Goal: Transaction & Acquisition: Purchase product/service

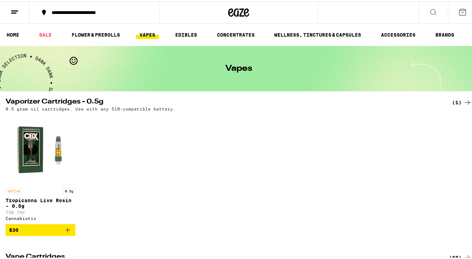
click at [459, 9] on icon at bounding box center [462, 11] width 8 height 8
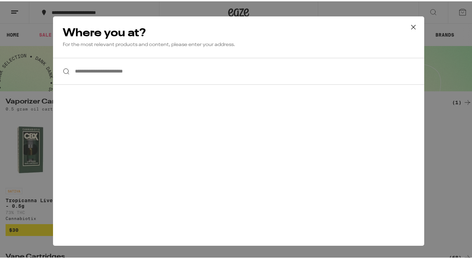
click at [410, 28] on icon at bounding box center [413, 26] width 10 height 10
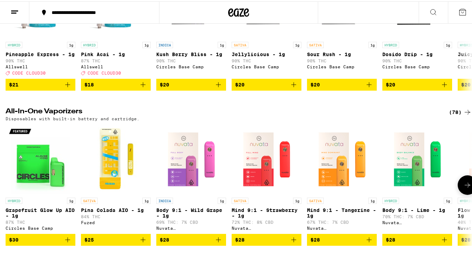
scroll to position [296, 0]
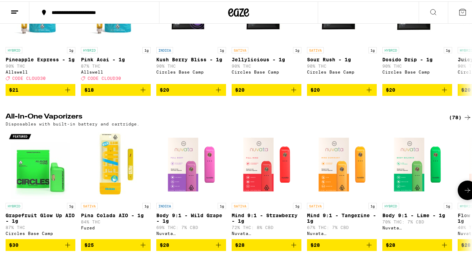
click at [467, 199] on button at bounding box center [468, 189] width 20 height 20
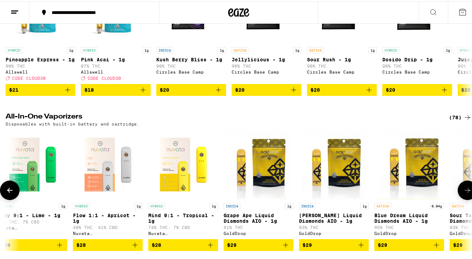
click at [467, 199] on button at bounding box center [468, 189] width 20 height 20
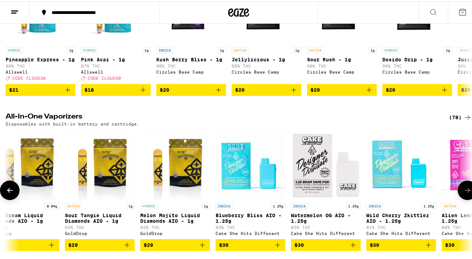
click at [467, 199] on button at bounding box center [468, 189] width 20 height 20
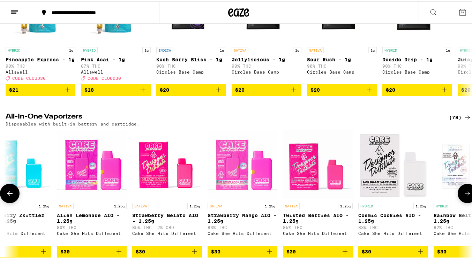
click at [467, 202] on button at bounding box center [468, 192] width 20 height 20
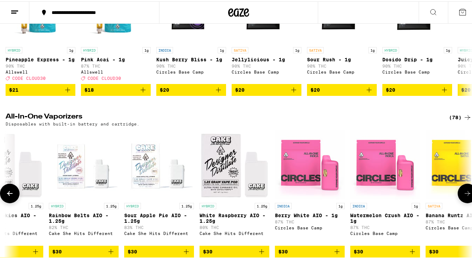
click at [467, 202] on button at bounding box center [468, 192] width 20 height 20
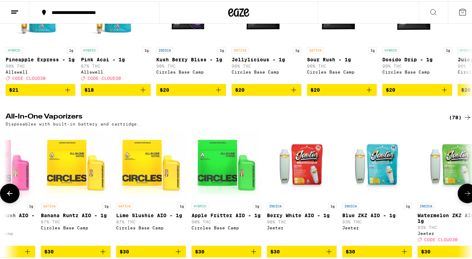
click at [467, 202] on button at bounding box center [468, 192] width 20 height 20
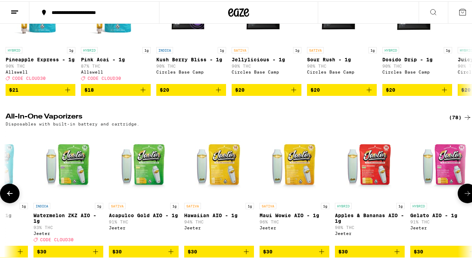
scroll to position [0, 2309]
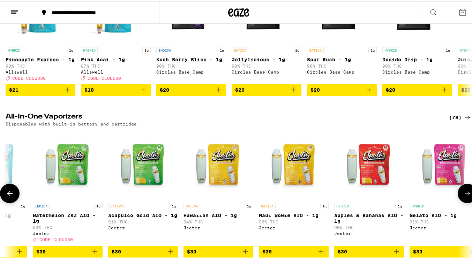
click at [467, 202] on button at bounding box center [468, 192] width 20 height 20
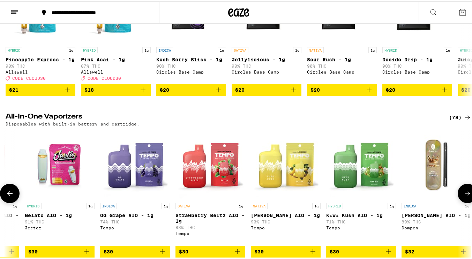
click at [467, 202] on button at bounding box center [468, 192] width 20 height 20
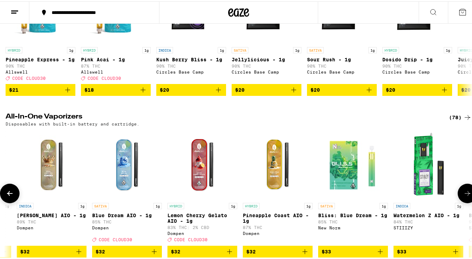
click at [467, 202] on button at bounding box center [468, 192] width 20 height 20
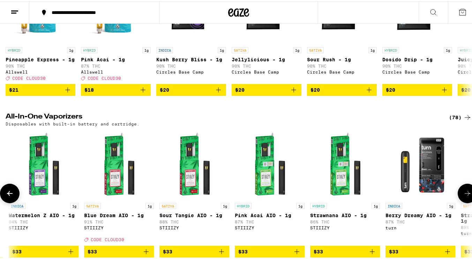
click at [467, 202] on button at bounding box center [468, 192] width 20 height 20
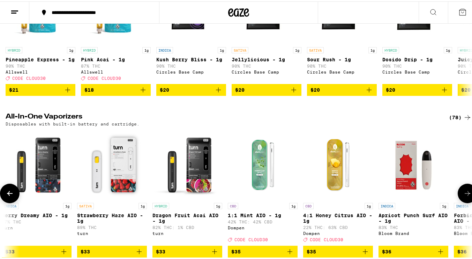
scroll to position [0, 3848]
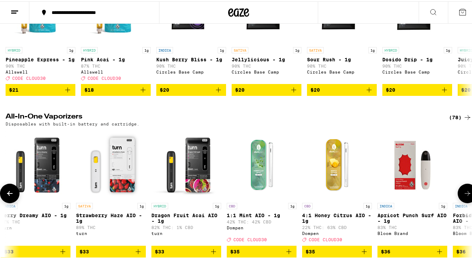
click at [467, 202] on button at bounding box center [468, 192] width 20 height 20
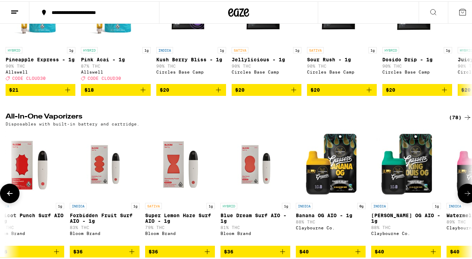
scroll to position [0, 4232]
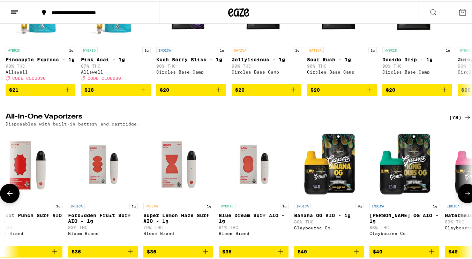
click at [9, 202] on button at bounding box center [10, 192] width 20 height 20
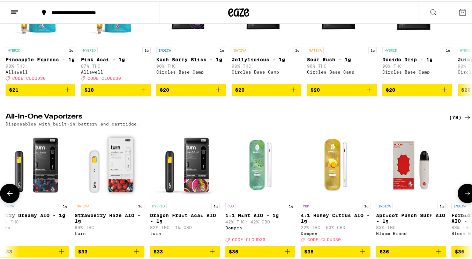
scroll to position [0, 3848]
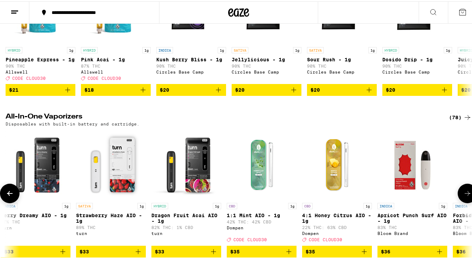
click at [465, 202] on button at bounding box center [468, 192] width 20 height 20
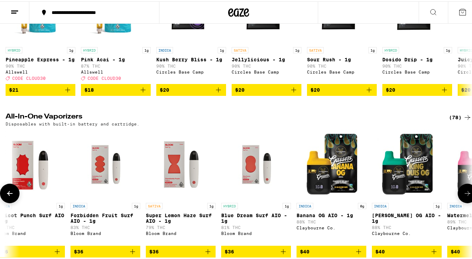
scroll to position [0, 4232]
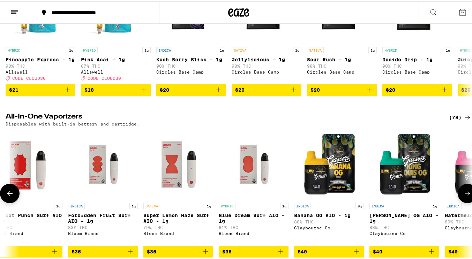
click at [465, 202] on button at bounding box center [468, 192] width 20 height 20
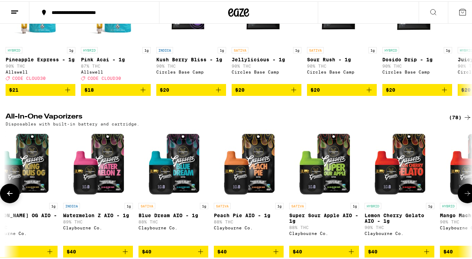
scroll to position [0, 4617]
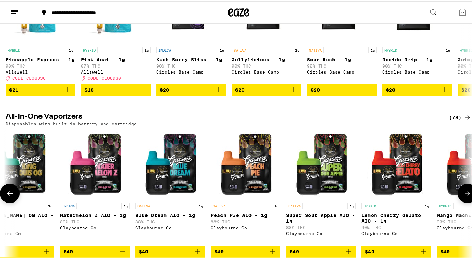
click at [458, 200] on button at bounding box center [468, 192] width 20 height 20
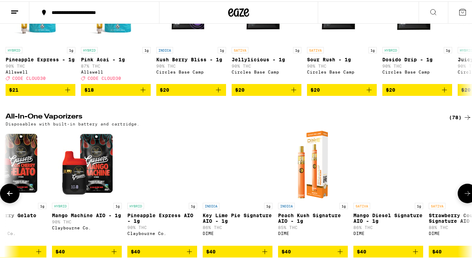
click at [458, 200] on button at bounding box center [468, 192] width 20 height 20
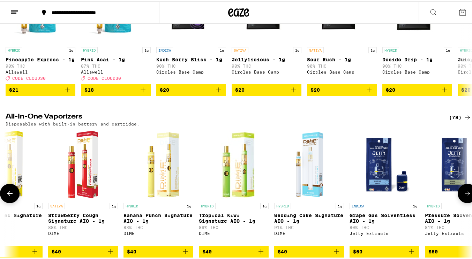
click at [458, 200] on button at bounding box center [468, 192] width 20 height 20
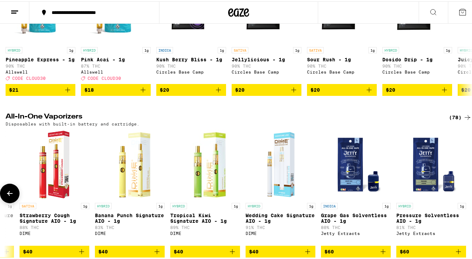
scroll to position [0, 5416]
click at [458, 200] on div at bounding box center [468, 192] width 20 height 20
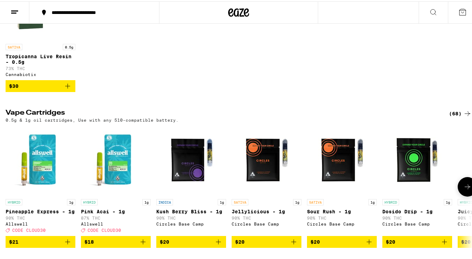
scroll to position [131, 0]
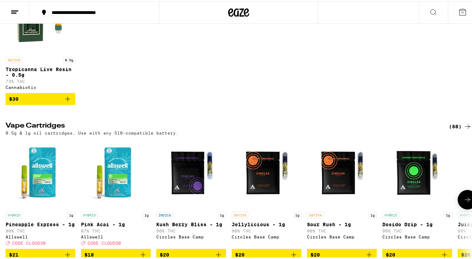
click at [458, 208] on button at bounding box center [468, 199] width 20 height 20
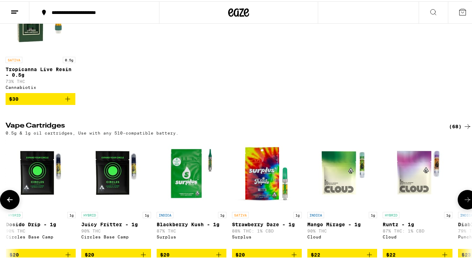
click at [458, 208] on button at bounding box center [468, 199] width 20 height 20
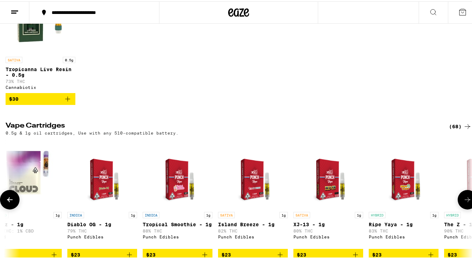
click at [458, 208] on button at bounding box center [468, 199] width 20 height 20
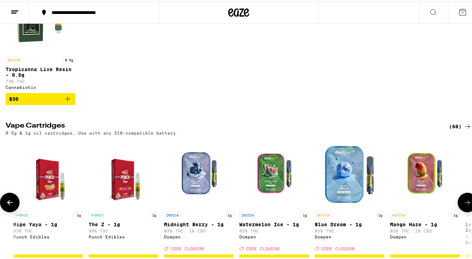
click at [458, 209] on button at bounding box center [468, 202] width 20 height 20
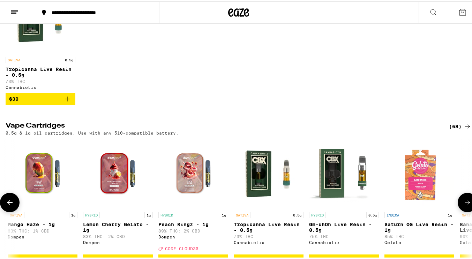
click at [458, 209] on button at bounding box center [468, 202] width 20 height 20
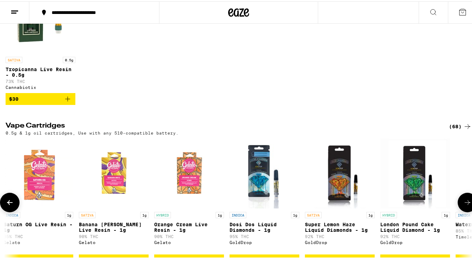
click at [458, 209] on button at bounding box center [468, 202] width 20 height 20
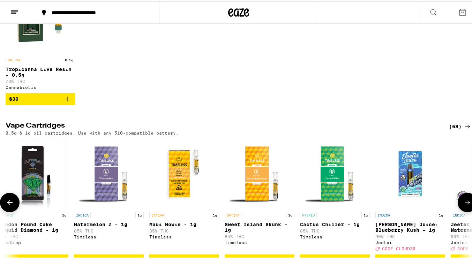
click at [458, 209] on button at bounding box center [468, 202] width 20 height 20
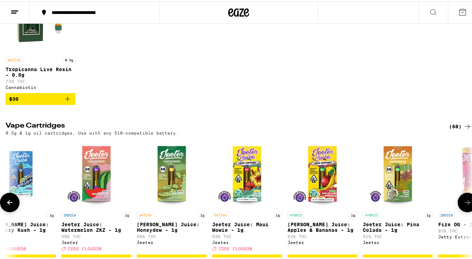
click at [458, 209] on button at bounding box center [468, 202] width 20 height 20
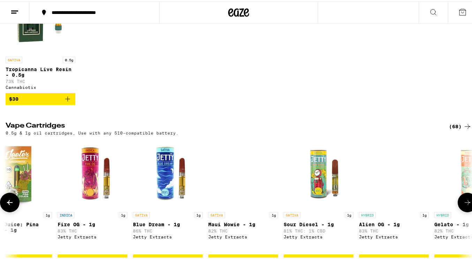
click at [458, 209] on button at bounding box center [468, 202] width 20 height 20
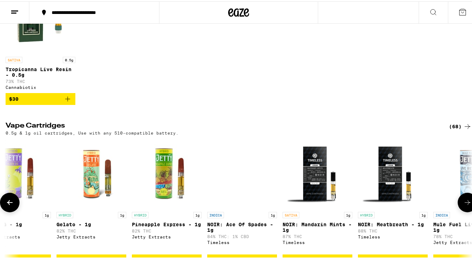
click at [458, 209] on button at bounding box center [468, 202] width 20 height 20
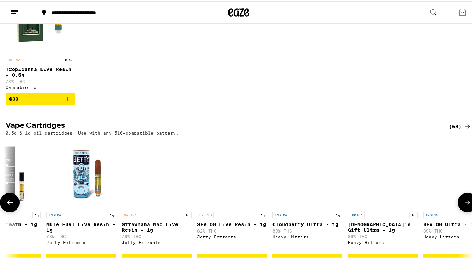
click at [458, 209] on button at bounding box center [468, 202] width 20 height 20
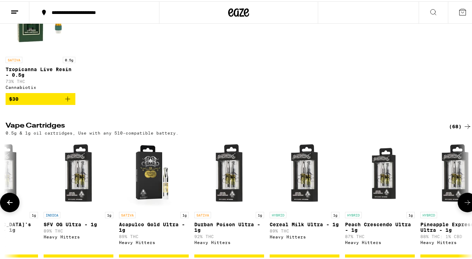
click at [458, 209] on button at bounding box center [468, 202] width 20 height 20
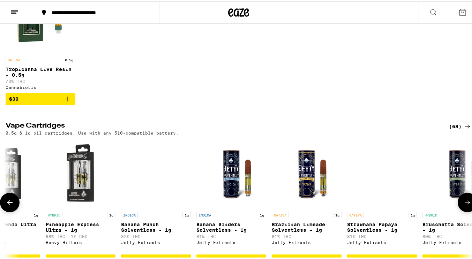
click at [458, 209] on button at bounding box center [468, 202] width 20 height 20
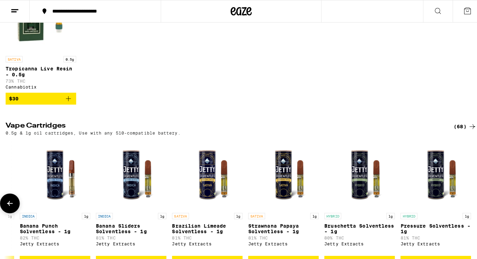
scroll to position [0, 4663]
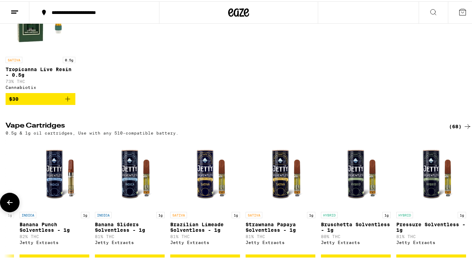
click at [458, 209] on div at bounding box center [468, 202] width 20 height 20
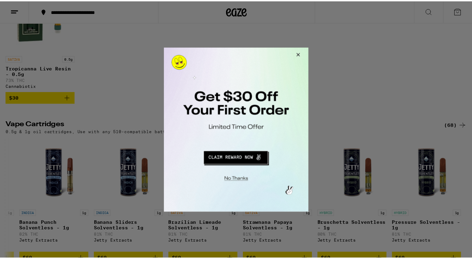
scroll to position [0, 5411]
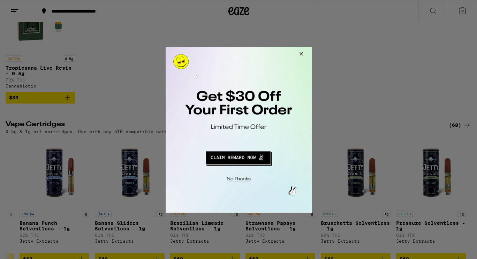
click at [301, 53] on button "Close Modal" at bounding box center [300, 54] width 19 height 17
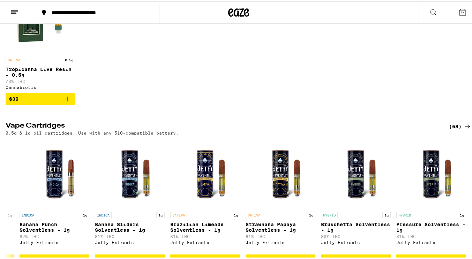
click at [432, 16] on button at bounding box center [433, 11] width 29 height 22
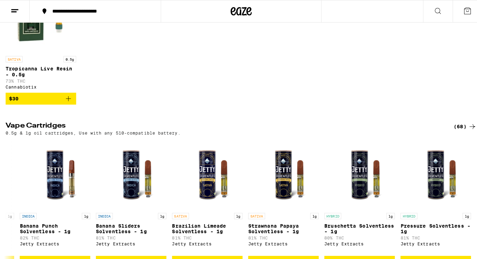
scroll to position [0, 0]
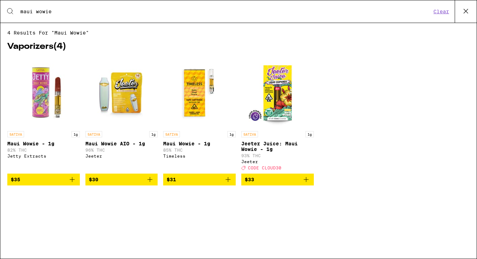
click at [340, 105] on div "SATIVA 1g Maui Wowie - 1g 82% THC Jetty Extracts $35 SATIVA 1g Maui Wowie AIO -…" at bounding box center [238, 127] width 463 height 138
click at [159, 13] on input "maui wowie" at bounding box center [226, 11] width 412 height 6
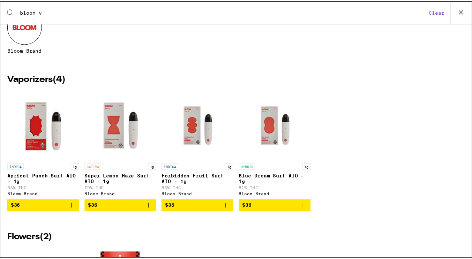
scroll to position [71, 0]
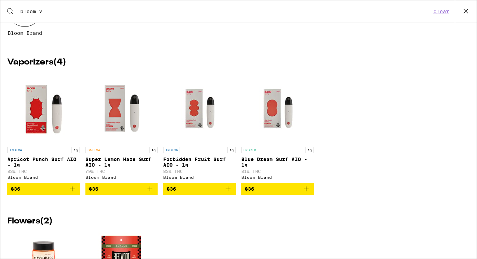
type input "bloom v"
click at [121, 121] on img "Open page for Super Lemon Haze Surf AIO - 1g from Bloom Brand" at bounding box center [122, 109] width 70 height 70
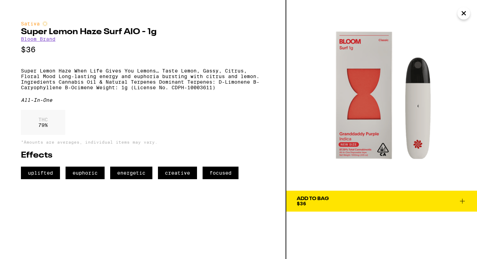
click at [38, 42] on link "Bloom Brand" at bounding box center [38, 39] width 35 height 6
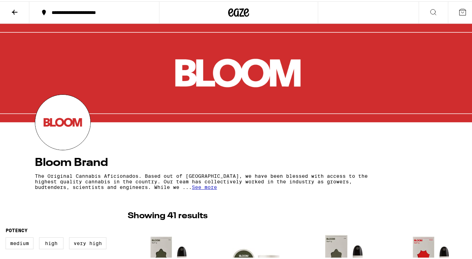
click at [38, 43] on div at bounding box center [238, 71] width 477 height 99
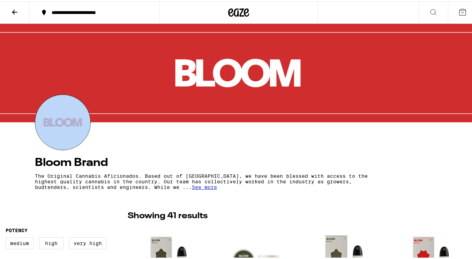
click at [38, 43] on div at bounding box center [238, 71] width 477 height 99
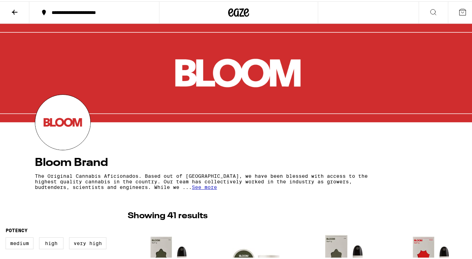
click at [38, 43] on div at bounding box center [238, 71] width 477 height 99
click at [39, 45] on div at bounding box center [238, 71] width 477 height 99
click at [38, 45] on div at bounding box center [238, 71] width 477 height 99
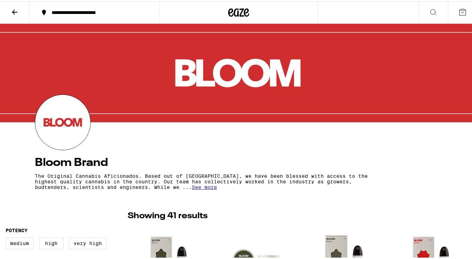
click at [162, 65] on div at bounding box center [238, 71] width 477 height 99
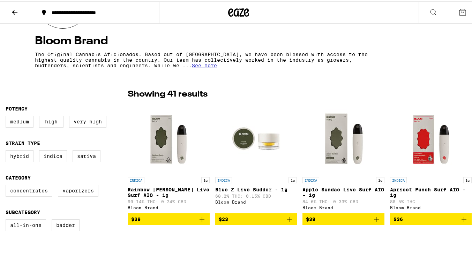
scroll to position [162, 0]
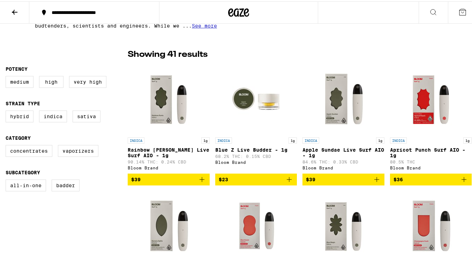
click at [162, 65] on img "Open page for Rainbow Runtz Live Surf AIO - 1g from Bloom Brand" at bounding box center [169, 98] width 70 height 70
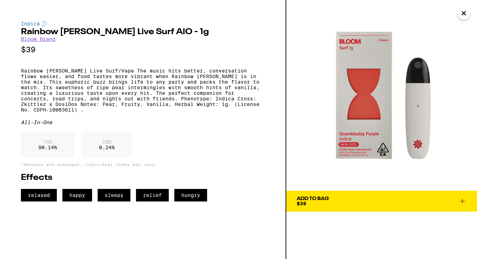
click at [161, 63] on div "Indica Rainbow [PERSON_NAME] Live Surf AIO - 1g Bloom Brand $39 Rainbow [PERSON…" at bounding box center [143, 111] width 244 height 181
click at [160, 63] on div "Indica Rainbow [PERSON_NAME] Live Surf AIO - 1g Bloom Brand $39 Rainbow [PERSON…" at bounding box center [143, 111] width 244 height 181
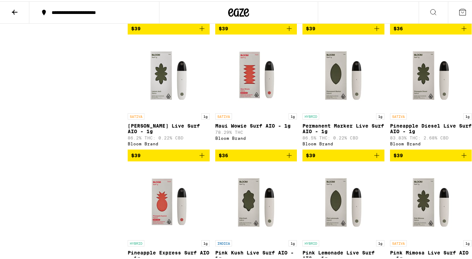
scroll to position [567, 0]
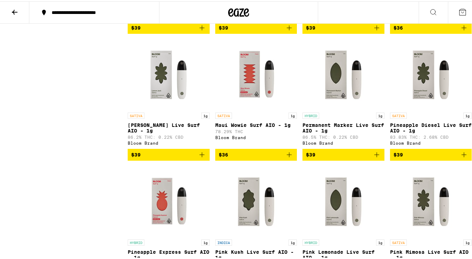
click at [215, 107] on link "SATIVA 1g Maui Wowie Surf AIO - 1g 78.29% THC Bloom Brand" at bounding box center [256, 93] width 82 height 110
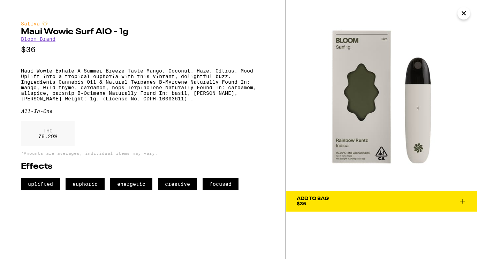
click at [224, 124] on div "Sativa Maui Wowie Surf AIO - 1g Bloom Brand $36 Maui Wowie Exhale A Summer Bree…" at bounding box center [143, 106] width 244 height 170
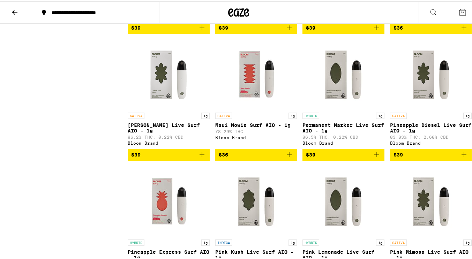
click at [288, 158] on icon "Add to bag" at bounding box center [289, 153] width 8 height 8
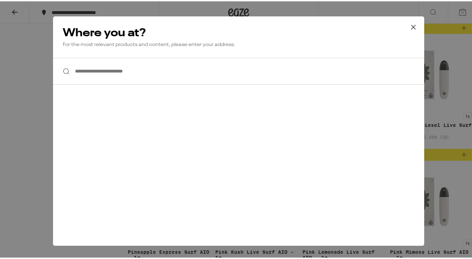
click at [157, 81] on input "**********" at bounding box center [238, 70] width 371 height 27
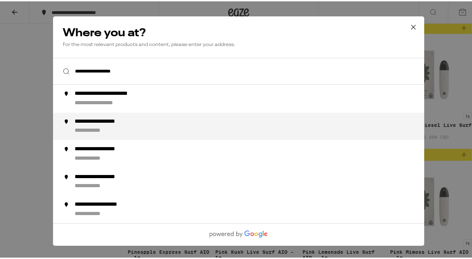
click at [126, 127] on div "**********" at bounding box center [253, 125] width 356 height 17
type input "**********"
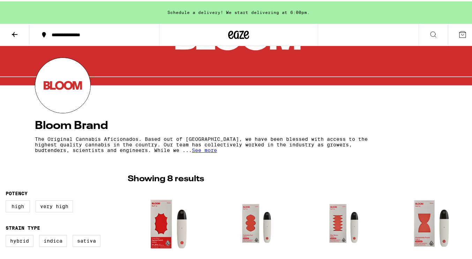
scroll to position [59, 0]
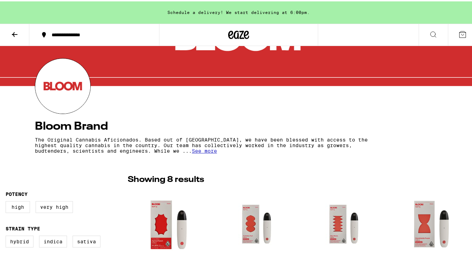
click at [245, 88] on section "Bloom Brand The Original Cannabis Aficionados. Based out of [GEOGRAPHIC_DATA], …" at bounding box center [238, 106] width 419 height 98
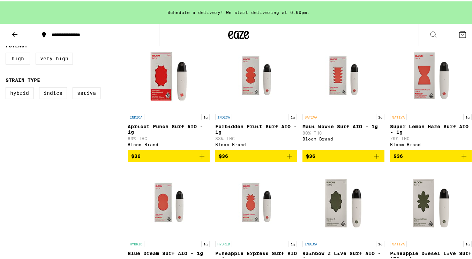
scroll to position [208, 0]
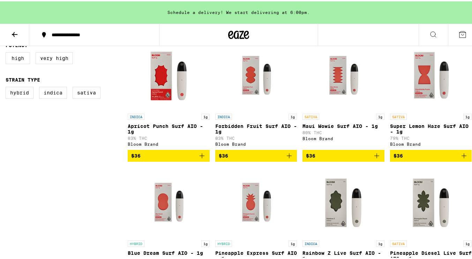
click at [373, 159] on icon "Add to bag" at bounding box center [377, 154] width 8 height 8
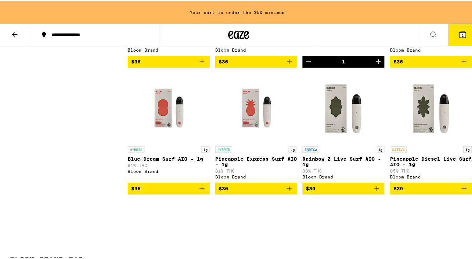
scroll to position [310, 0]
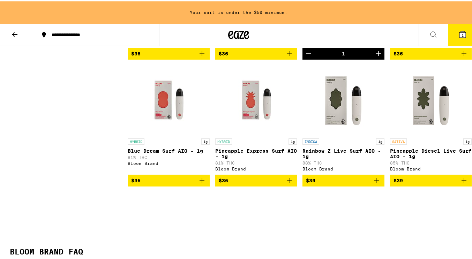
click at [417, 128] on img "Open page for Pineapple Diesel Live Surf AIO - 1g from Bloom Brand" at bounding box center [431, 99] width 70 height 70
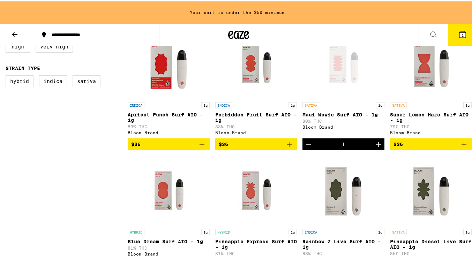
scroll to position [219, 0]
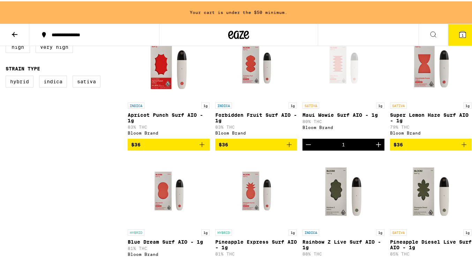
click at [336, 87] on div "Open page for Maui Wowie Surf AIO - 1g from Bloom Brand" at bounding box center [343, 63] width 70 height 70
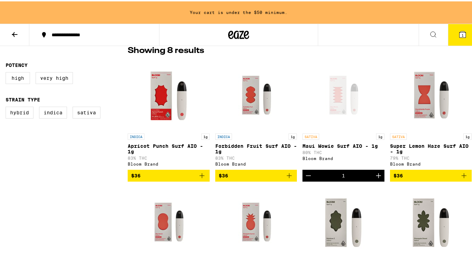
scroll to position [188, 0]
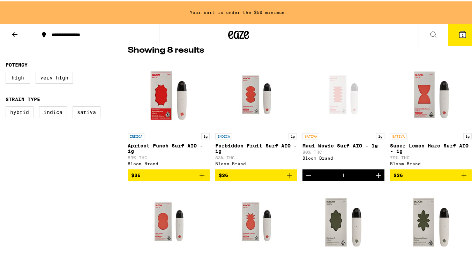
click at [434, 106] on img "Open page for Super Lemon Haze Surf AIO - 1g from Bloom Brand" at bounding box center [431, 94] width 70 height 70
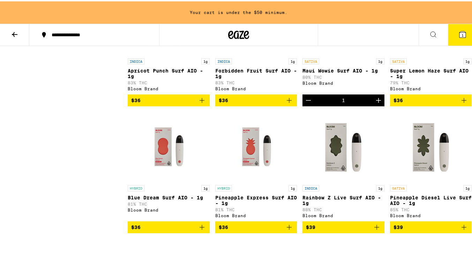
click at [255, 168] on img "Open page for Pineapple Express Surf AIO - 1g from Bloom Brand" at bounding box center [256, 146] width 70 height 70
click at [167, 198] on p "Blue Dream Surf AIO - 1g" at bounding box center [169, 197] width 82 height 6
click at [173, 145] on img "Open page for Blue Dream Surf AIO - 1g from Bloom Brand" at bounding box center [169, 146] width 70 height 70
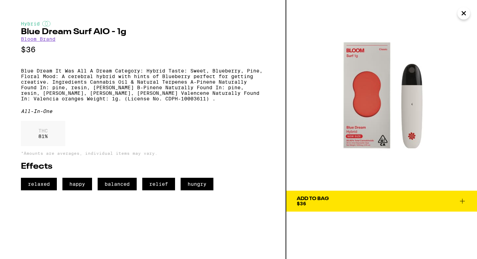
click at [14, 8] on div "Hybrid Blue Dream Surf AIO - 1g Bloom Brand $36 Blue Dream It Was All A Dream C…" at bounding box center [143, 129] width 286 height 259
click at [13, 8] on div "Hybrid Blue Dream Surf AIO - 1g Bloom Brand $36 Blue Dream It Was All A Dream C…" at bounding box center [143, 129] width 286 height 259
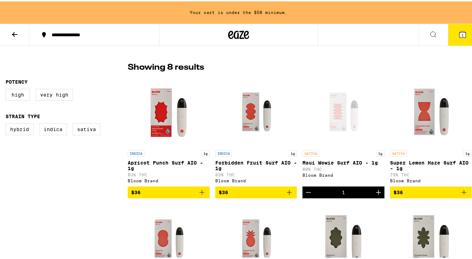
scroll to position [169, 0]
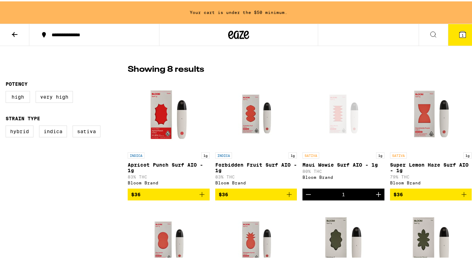
click at [238, 124] on img "Open page for Forbidden Fruit Surf AIO - 1g from Bloom Brand" at bounding box center [256, 113] width 70 height 70
click at [177, 153] on div "INDICA 1g" at bounding box center [169, 154] width 82 height 6
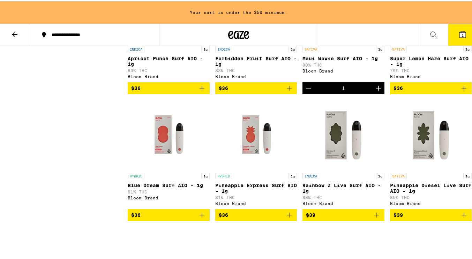
scroll to position [276, 0]
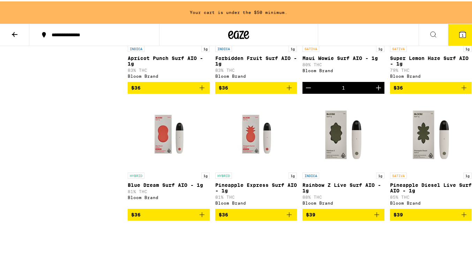
click at [257, 156] on img "Open page for Pineapple Express Surf AIO - 1g from Bloom Brand" at bounding box center [256, 133] width 70 height 70
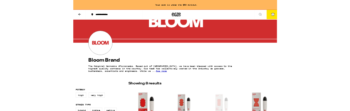
scroll to position [41, 0]
